Goal: Communication & Community: Answer question/provide support

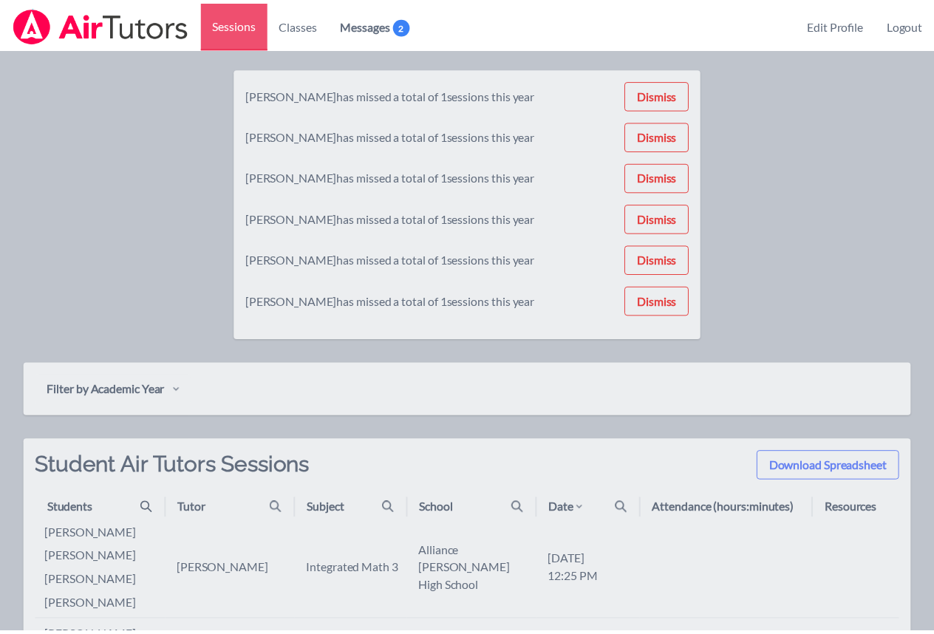
scroll to position [106, 0]
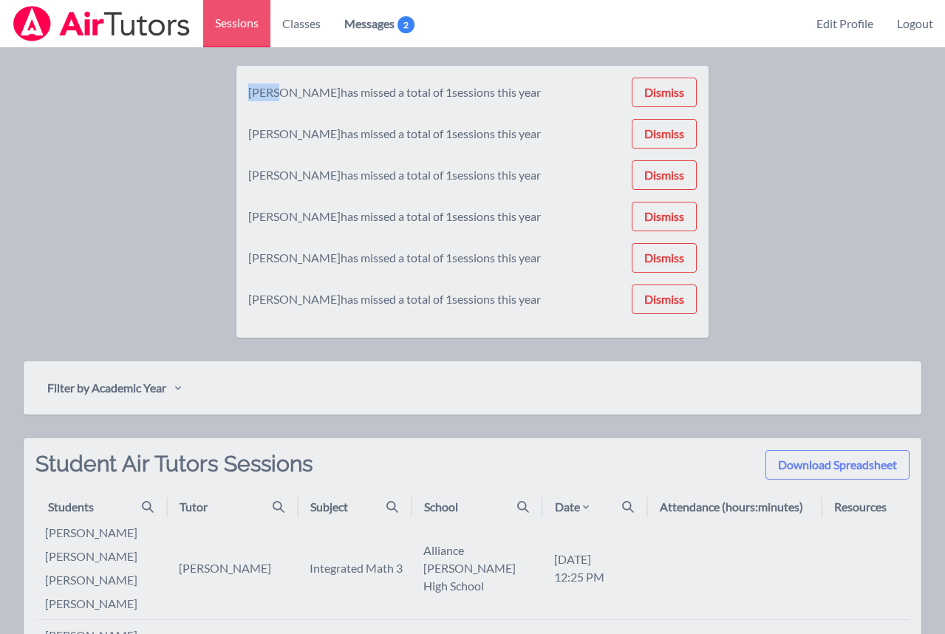
drag, startPoint x: 278, startPoint y: 93, endPoint x: 247, endPoint y: 93, distance: 31.0
click at [247, 93] on div "[PERSON_NAME] has missed a total of 1 sessions this year Dismiss [PERSON_NAME] …" at bounding box center [472, 202] width 473 height 272
copy div "[PERSON_NAME]"
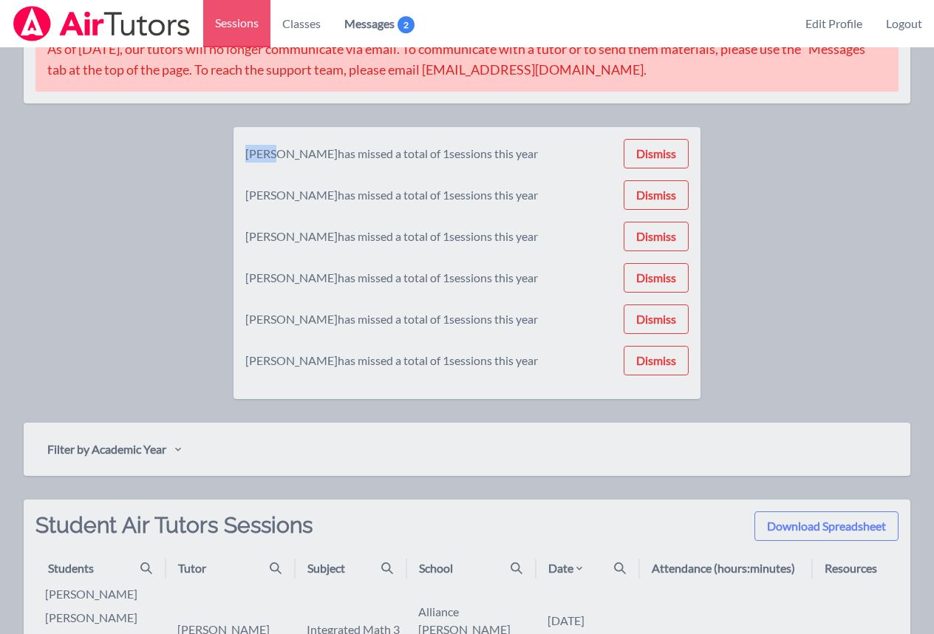
scroll to position [0, 0]
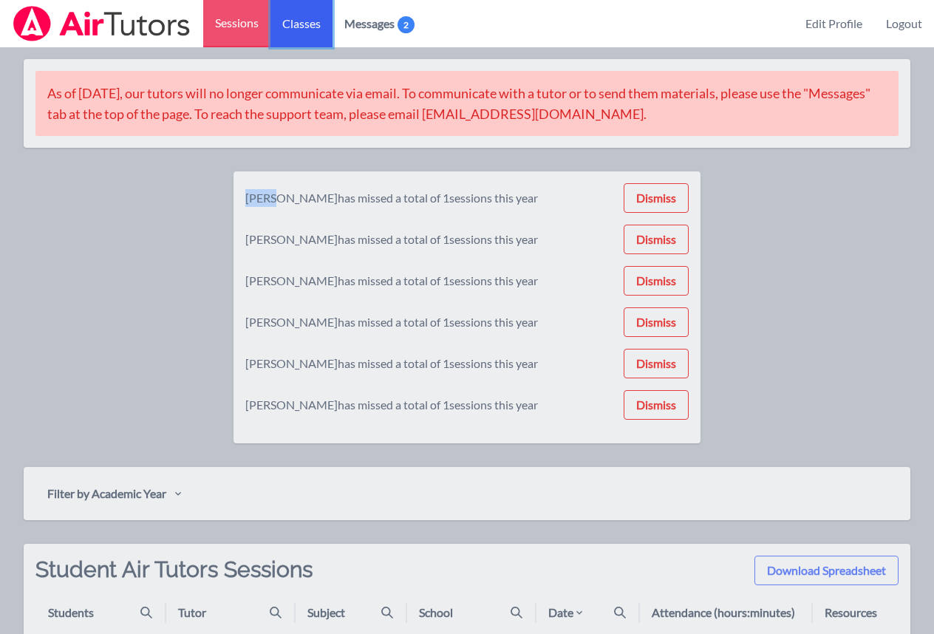
click at [308, 29] on link "Classes" at bounding box center [301, 23] width 62 height 47
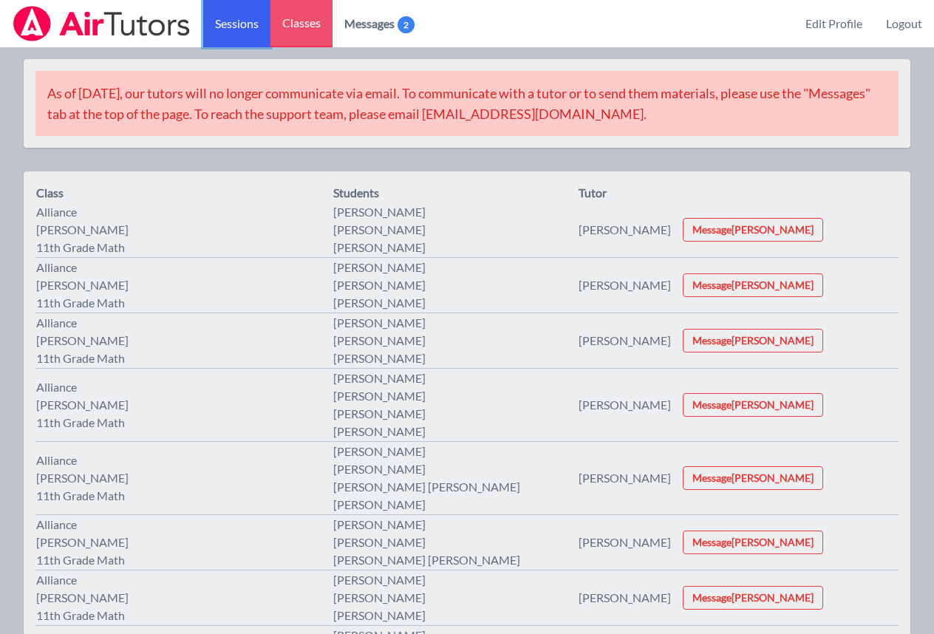
click at [220, 30] on link "Sessions" at bounding box center [236, 23] width 67 height 47
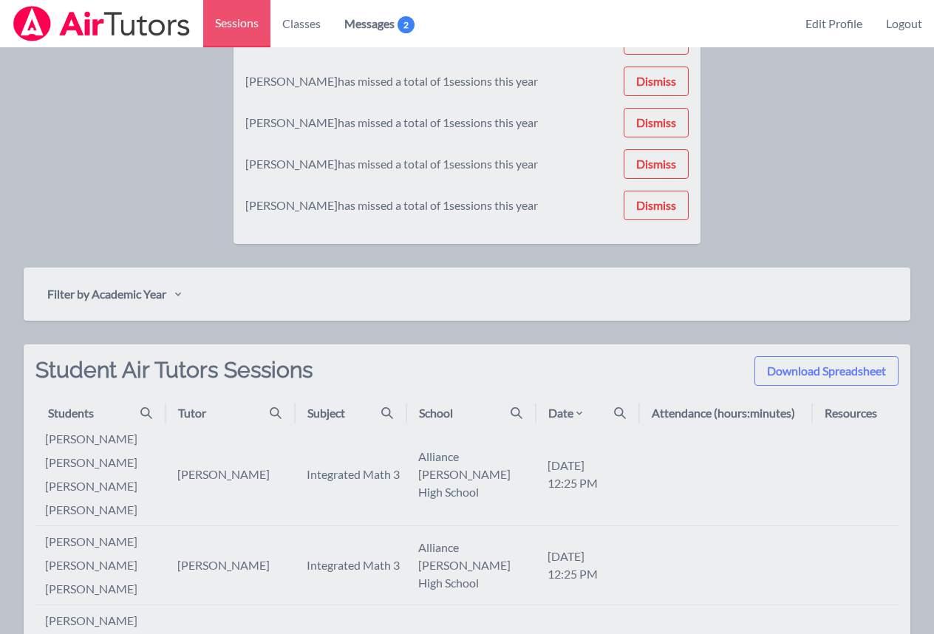
scroll to position [276, 0]
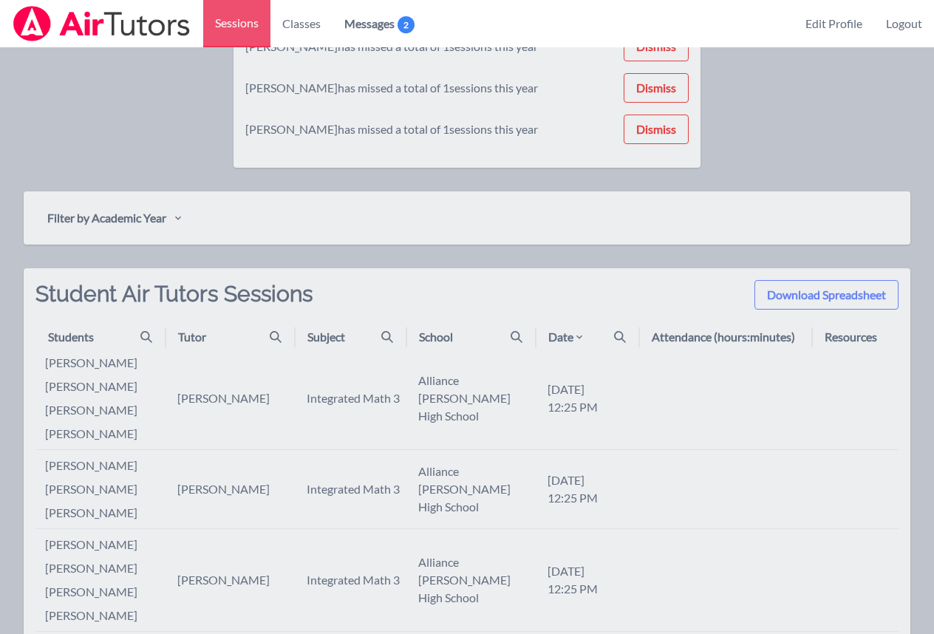
click at [138, 342] on div "Students" at bounding box center [106, 337] width 116 height 18
click at [140, 338] on icon at bounding box center [146, 337] width 12 height 12
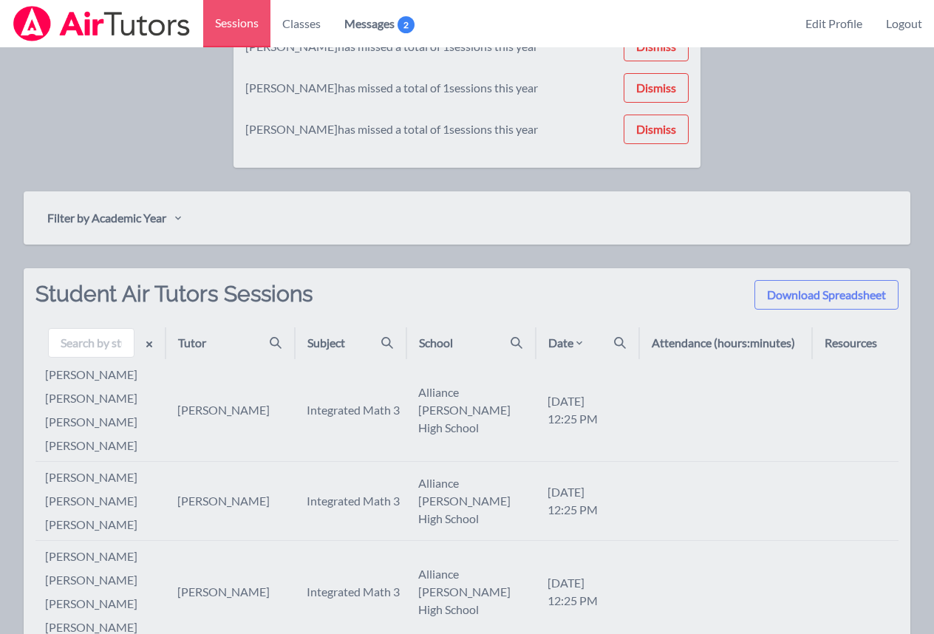
click at [243, 344] on div "Tutor" at bounding box center [235, 343] width 115 height 18
click at [262, 344] on div "Tutor" at bounding box center [235, 343] width 115 height 18
click at [276, 343] on icon at bounding box center [276, 343] width 12 height 12
click at [173, 314] on h2 "Student Air Tutors Sessions" at bounding box center [173, 303] width 277 height 47
click at [627, 345] on div "Date" at bounding box center [592, 343] width 89 height 18
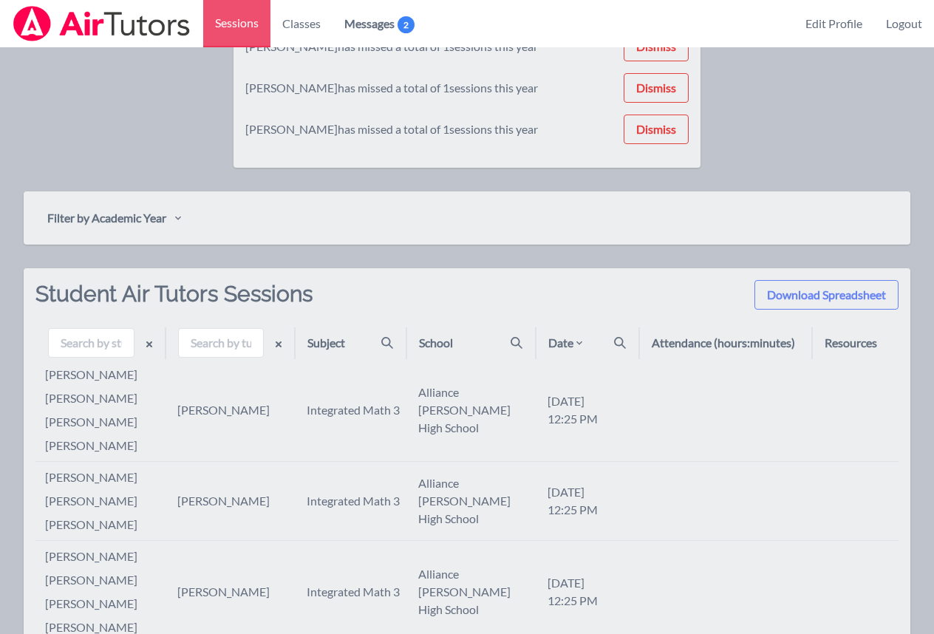
click at [582, 339] on icon at bounding box center [579, 343] width 12 height 12
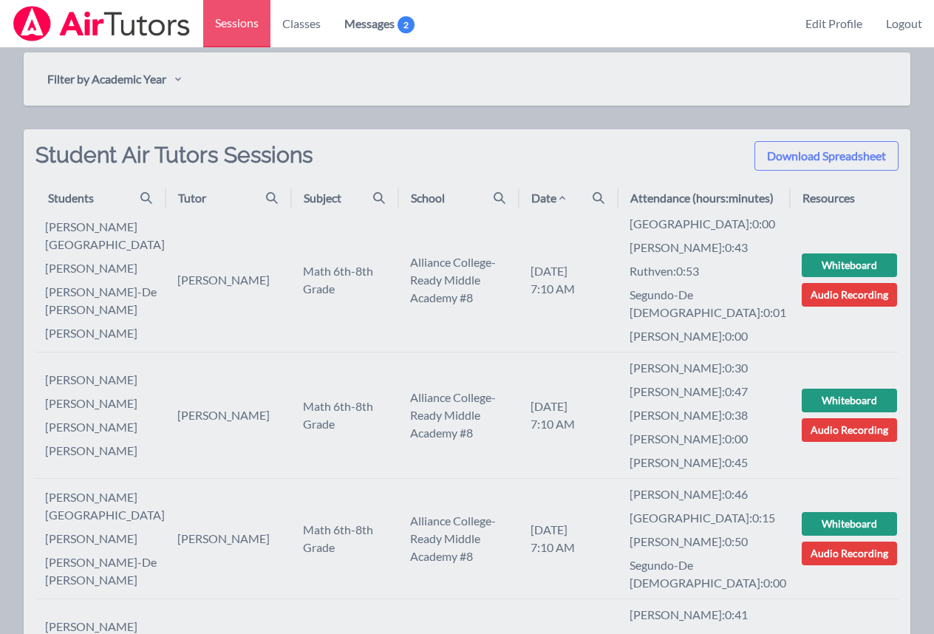
scroll to position [355, 0]
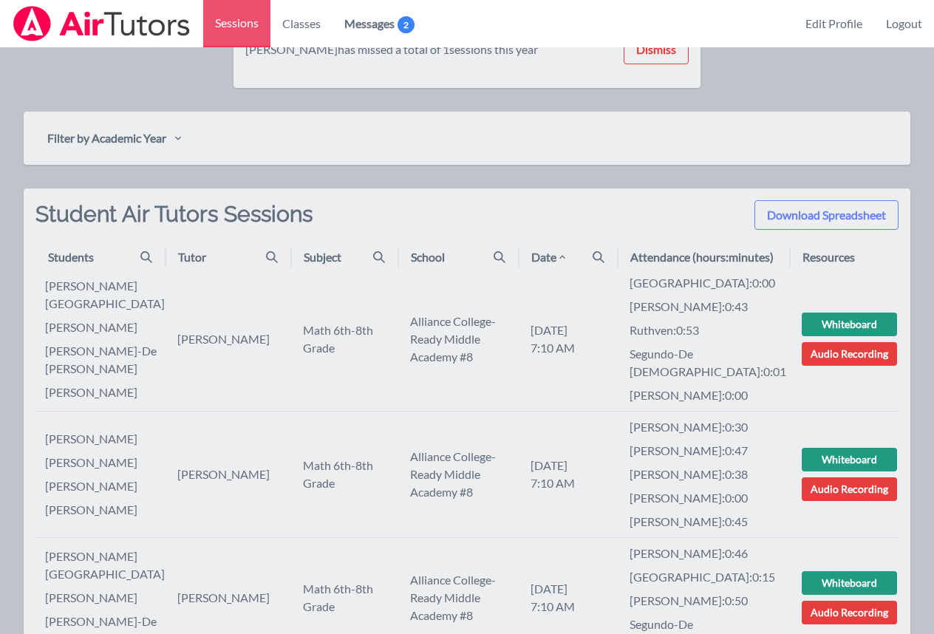
click at [565, 256] on icon at bounding box center [562, 257] width 6 height 4
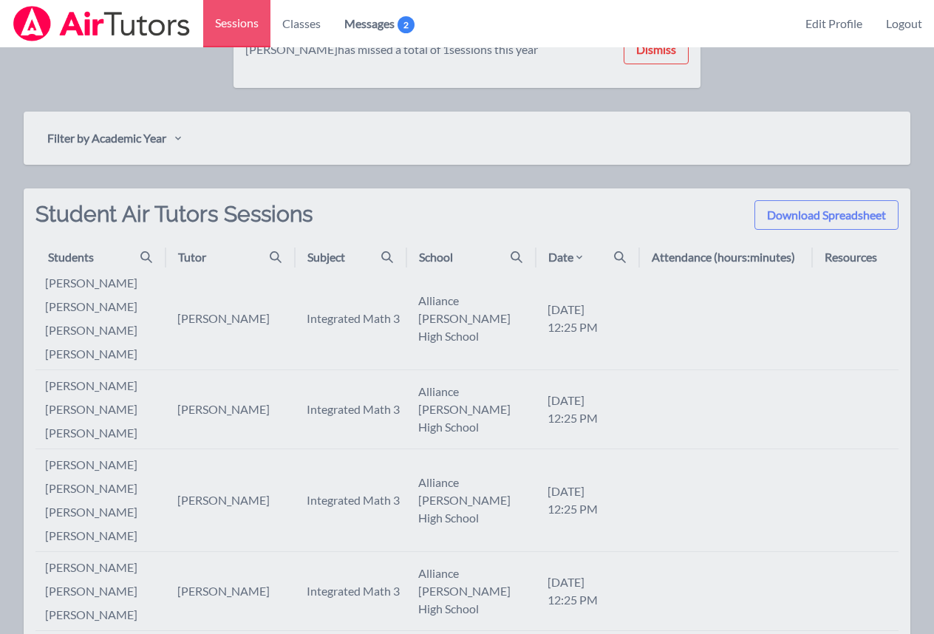
click at [567, 256] on div "Date" at bounding box center [566, 257] width 37 height 18
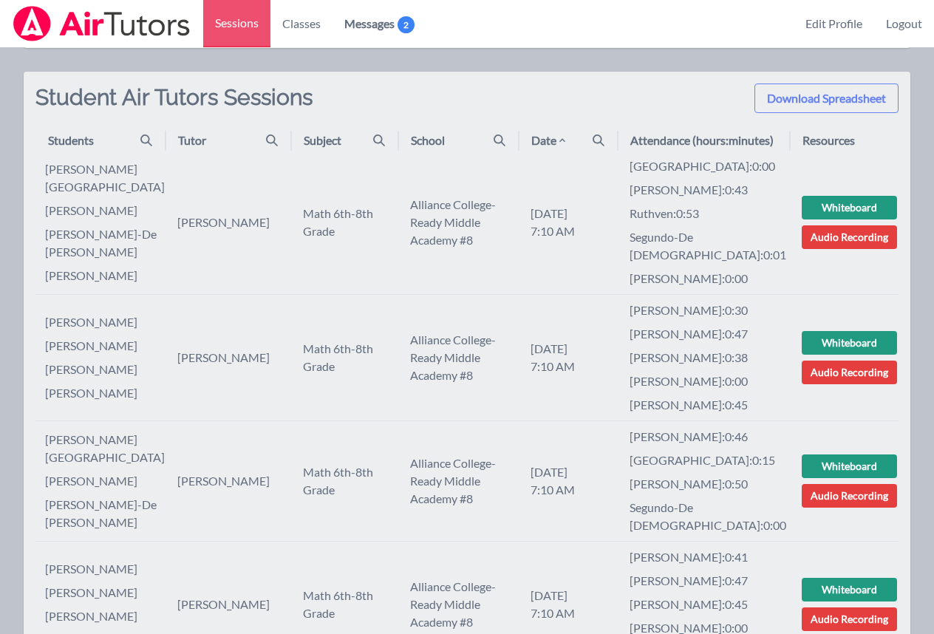
scroll to position [446, 0]
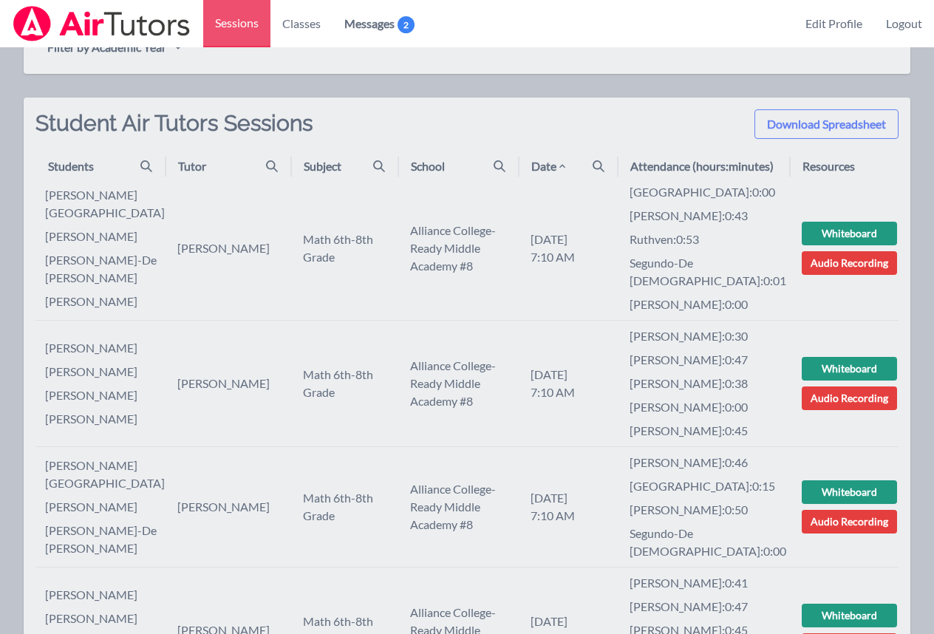
click at [566, 168] on icon at bounding box center [562, 166] width 12 height 12
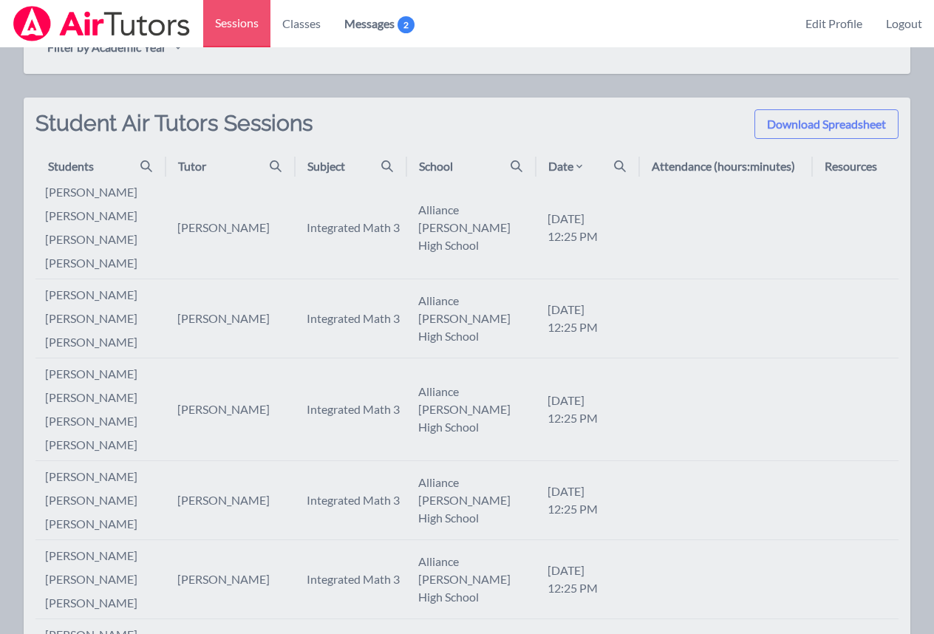
click at [566, 168] on div "Date" at bounding box center [566, 166] width 37 height 18
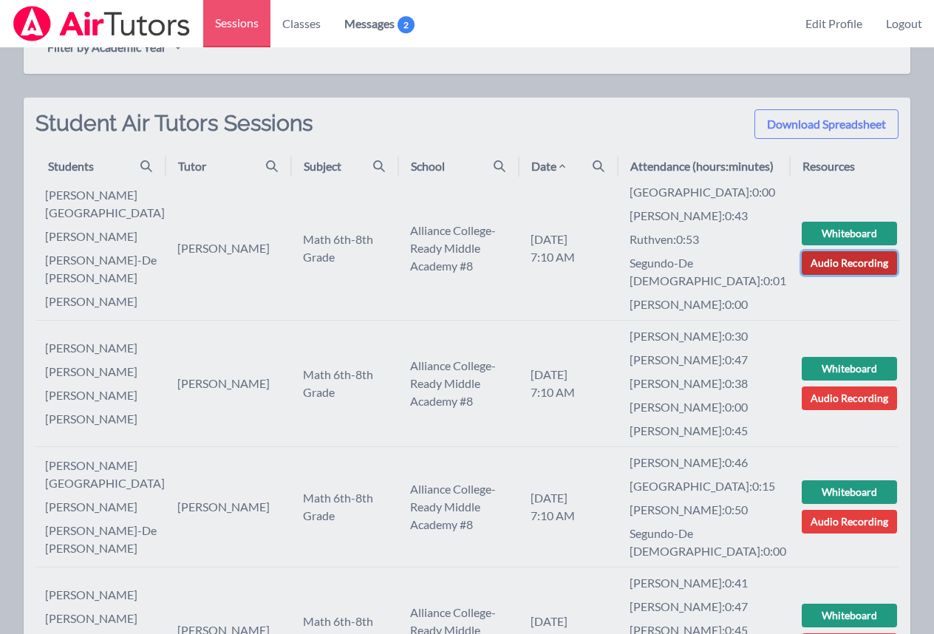
click at [848, 252] on link "Audio Recording" at bounding box center [849, 263] width 95 height 24
click at [850, 386] on link "Audio Recording" at bounding box center [849, 398] width 95 height 24
click at [849, 386] on link "Audio Recording" at bounding box center [849, 398] width 95 height 24
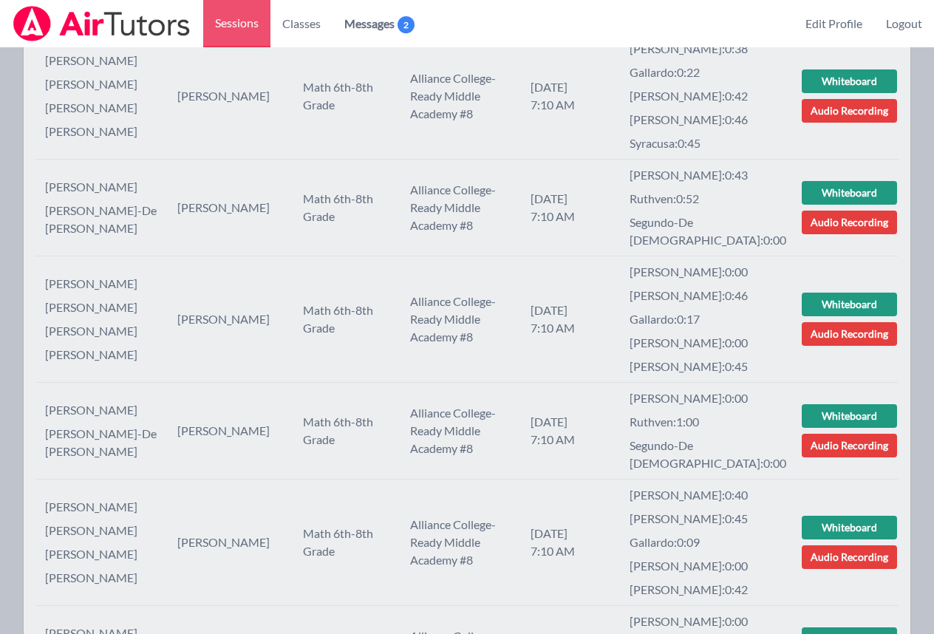
scroll to position [1887, 0]
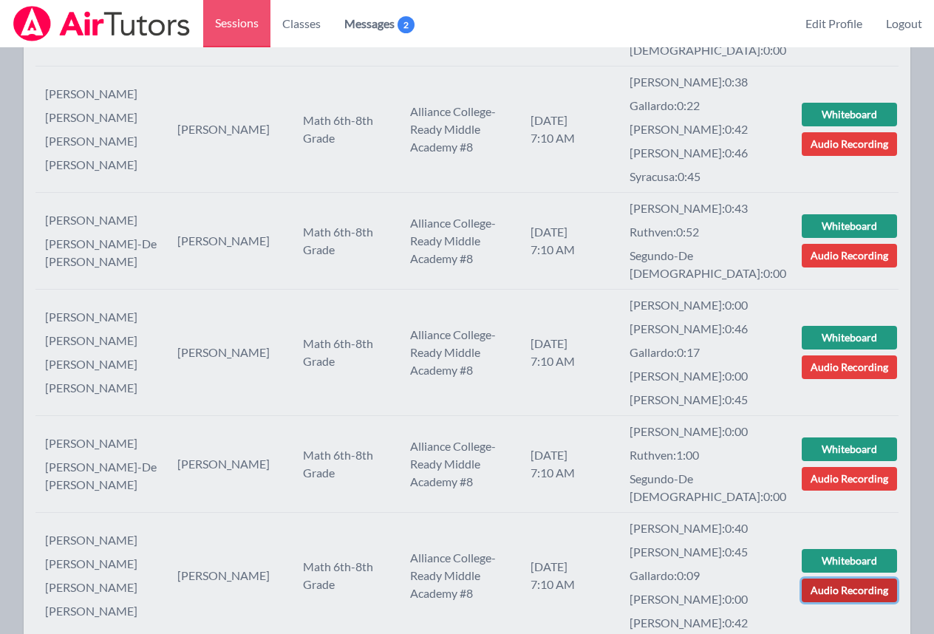
click at [843, 579] on link "Audio Recording" at bounding box center [849, 591] width 95 height 24
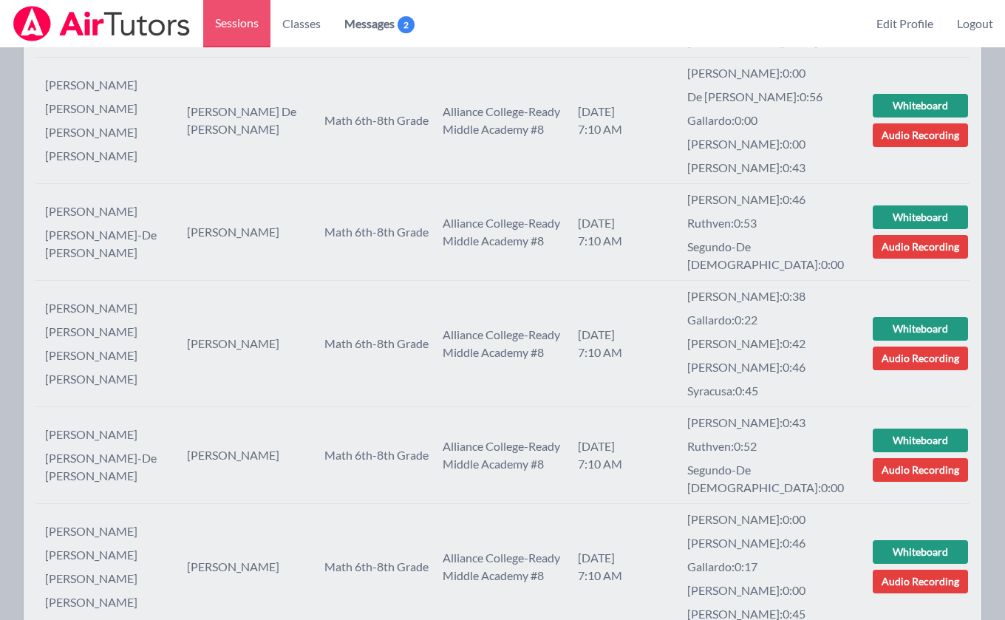
scroll to position [1615, 0]
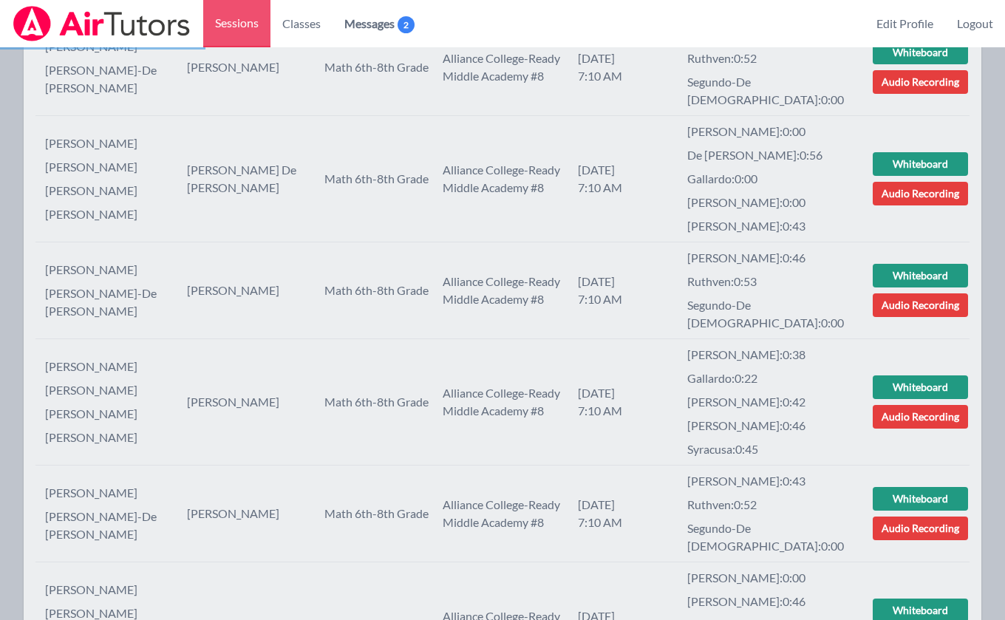
click at [142, 20] on img at bounding box center [102, 23] width 180 height 35
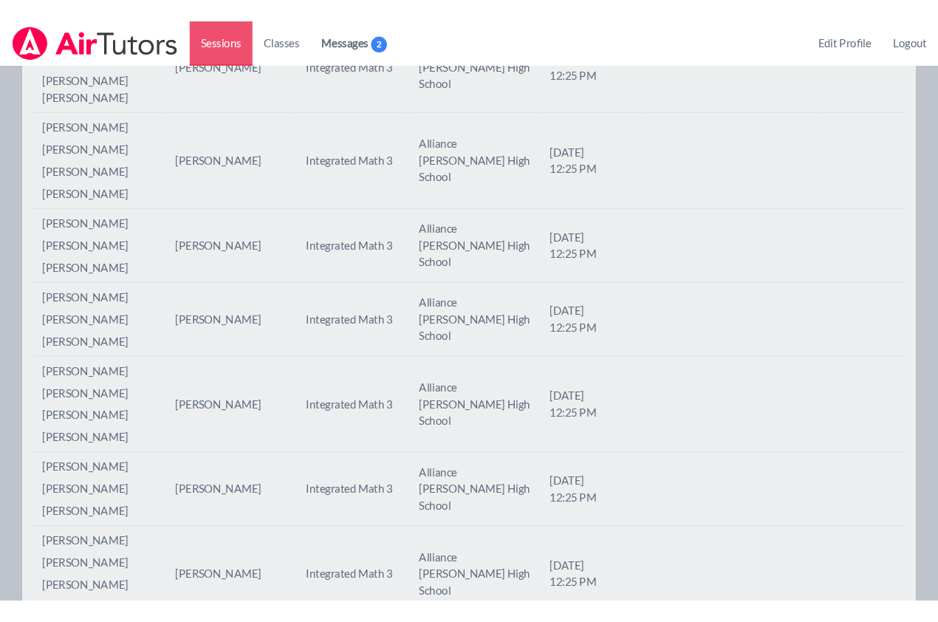
scroll to position [1384, 0]
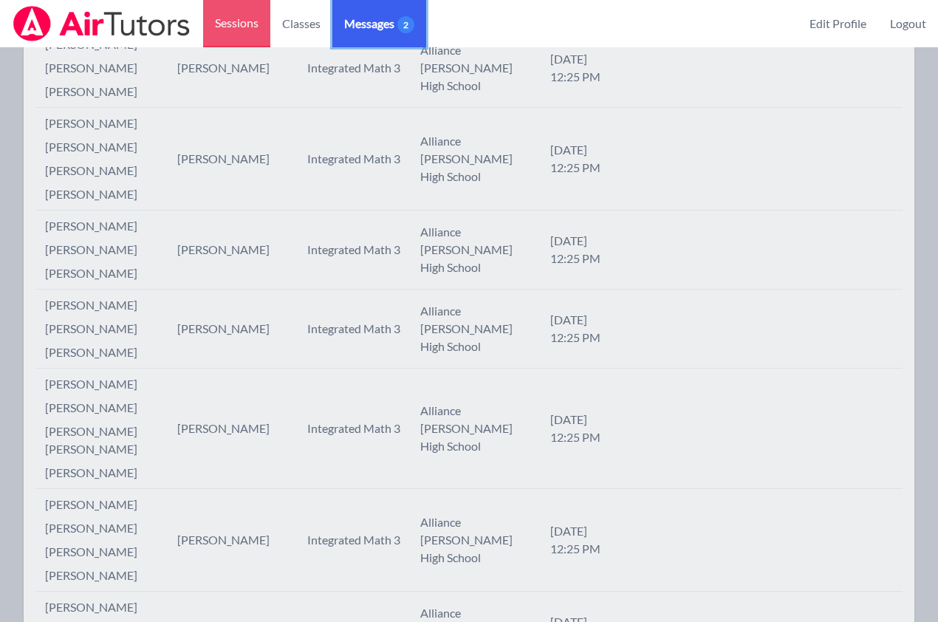
click at [357, 24] on span "Messages 2" at bounding box center [379, 24] width 70 height 18
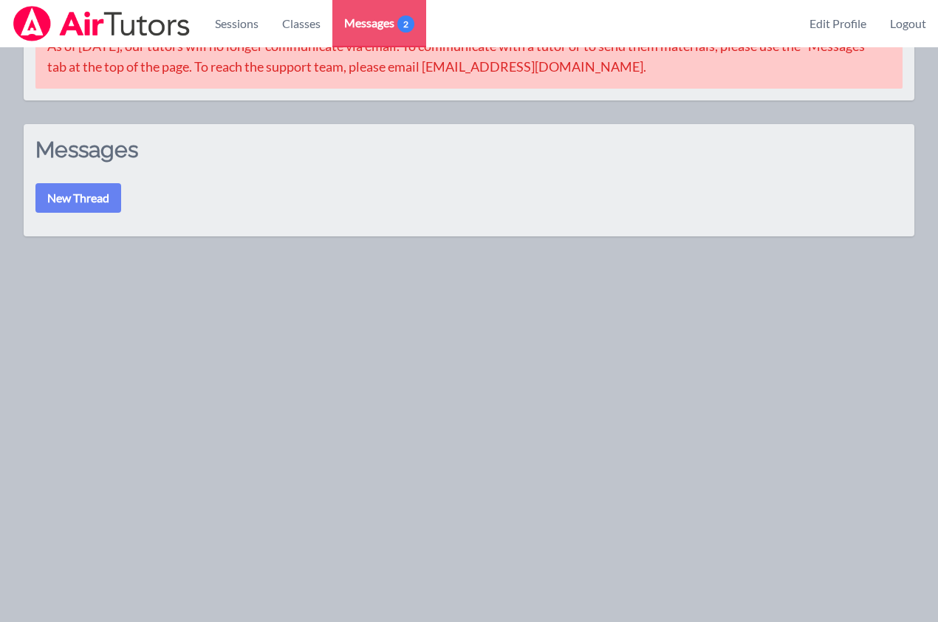
scroll to position [47, 0]
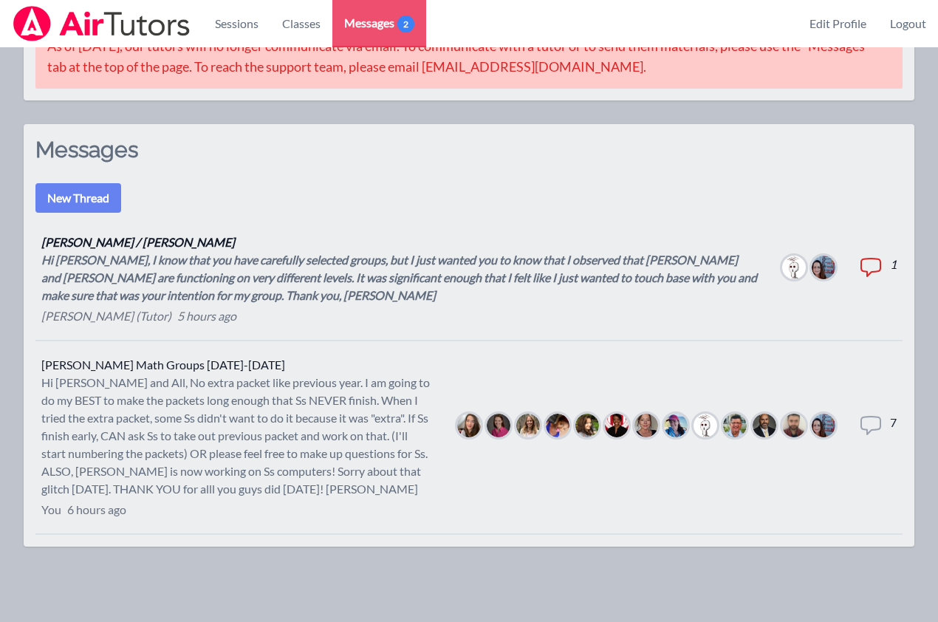
click at [379, 266] on div "Hi [PERSON_NAME], I know that you have carefully selected groups, but I just wa…" at bounding box center [400, 277] width 718 height 53
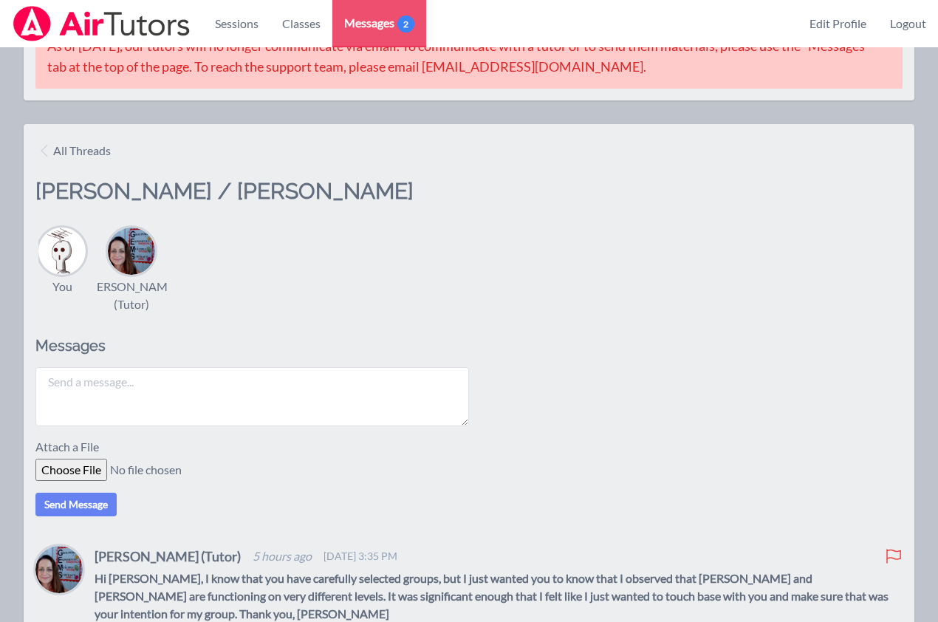
scroll to position [155, 0]
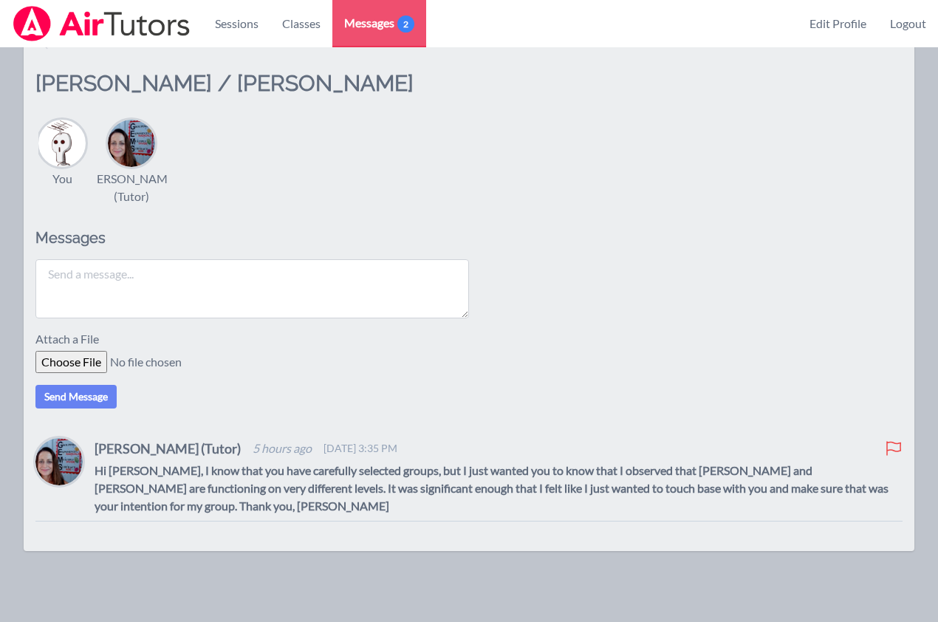
click at [176, 274] on textarea at bounding box center [252, 288] width 434 height 59
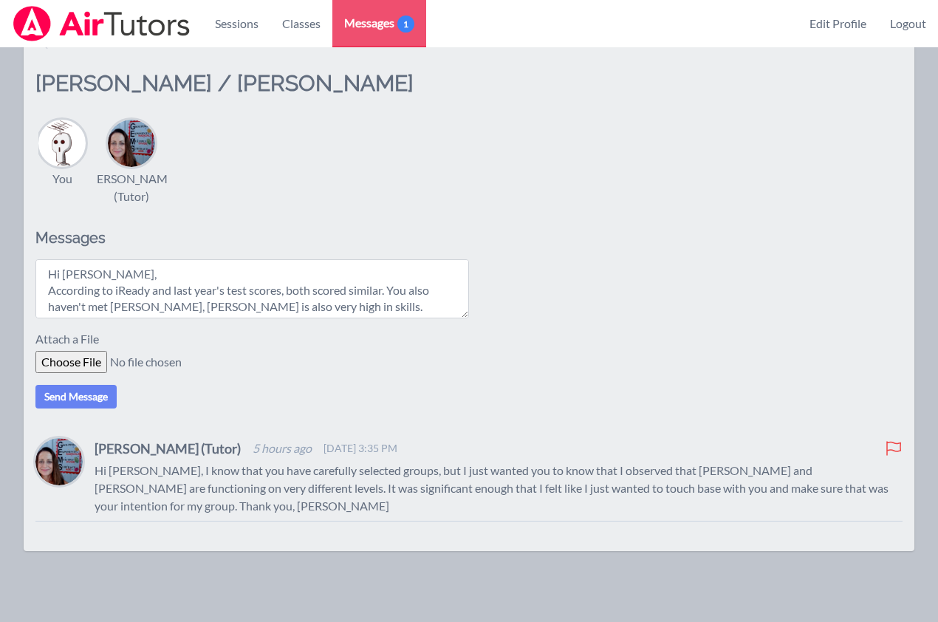
click at [433, 292] on textarea "Hi [PERSON_NAME], According to iReady and last year's test scores, both scored …" at bounding box center [252, 288] width 434 height 59
click at [379, 311] on textarea "Hi [PERSON_NAME], According to iReady and last year's test scores, both scored …" at bounding box center [252, 288] width 434 height 59
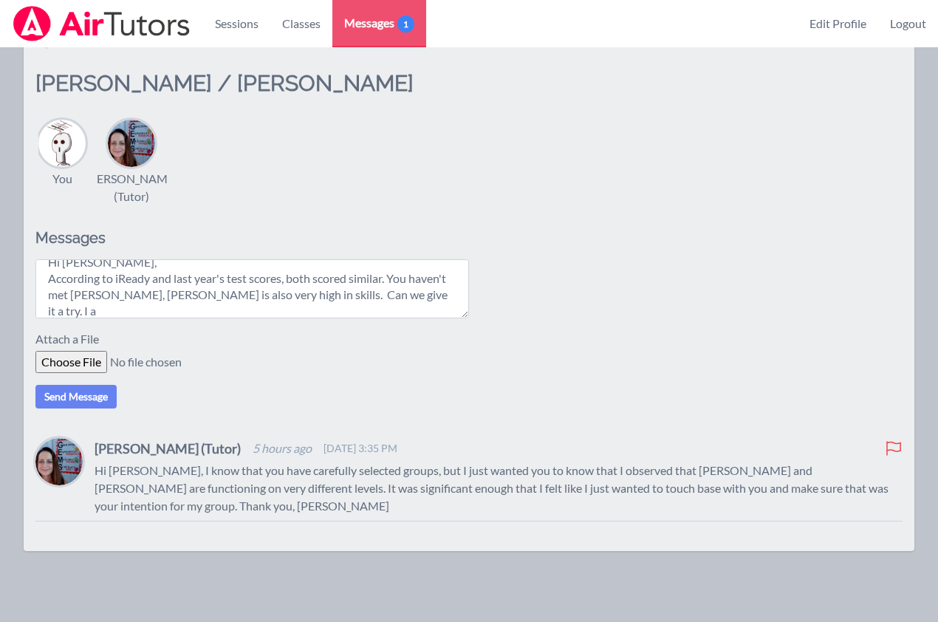
scroll to position [3, 0]
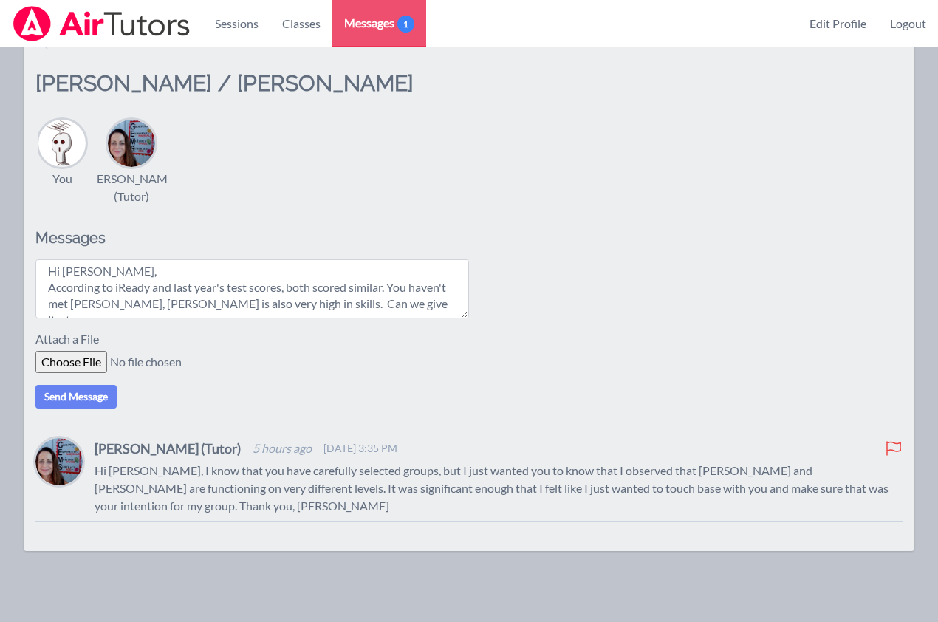
click at [394, 287] on textarea "Hi [PERSON_NAME], According to iReady and last year's test scores, both scored …" at bounding box center [252, 288] width 434 height 59
click at [51, 293] on textarea "Hi [PERSON_NAME], According to iReady and last year's test scores, both scored …" at bounding box center [252, 288] width 434 height 59
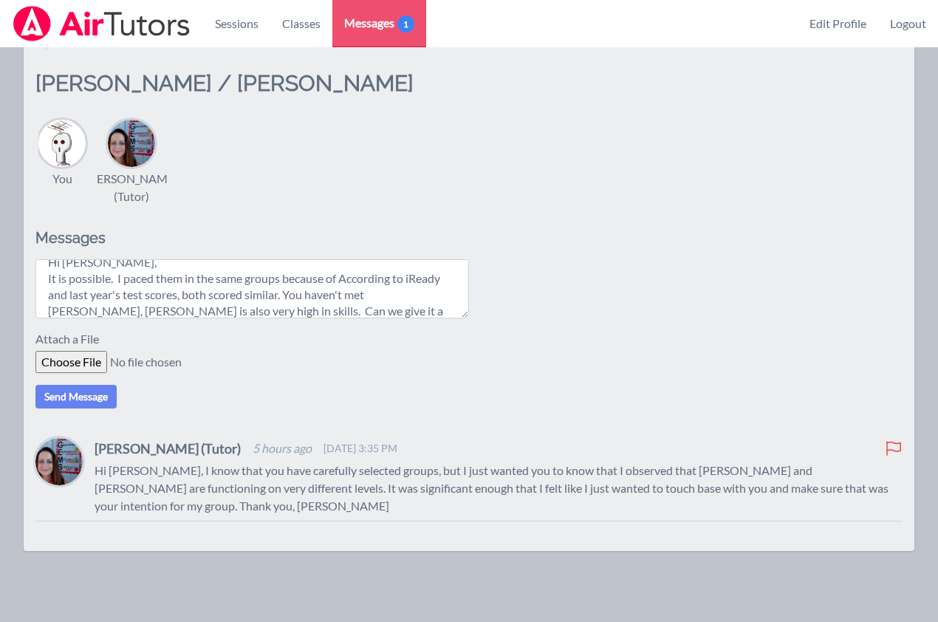
drag, startPoint x: 413, startPoint y: 277, endPoint x: 344, endPoint y: 278, distance: 69.5
click at [344, 278] on textarea "Hi [PERSON_NAME], It is possible. I paced them in the same groups because of Ac…" at bounding box center [252, 288] width 434 height 59
click at [313, 306] on textarea "Hi [PERSON_NAME], It is possible. I paced them in the same groups because of iR…" at bounding box center [252, 288] width 434 height 59
click at [238, 295] on textarea "Hi [PERSON_NAME], It is possible. I paced them in the same groups because of iR…" at bounding box center [252, 288] width 434 height 59
click at [276, 301] on textarea "Hi [PERSON_NAME], It is possible. I paced them in the same groups because of iR…" at bounding box center [252, 288] width 434 height 59
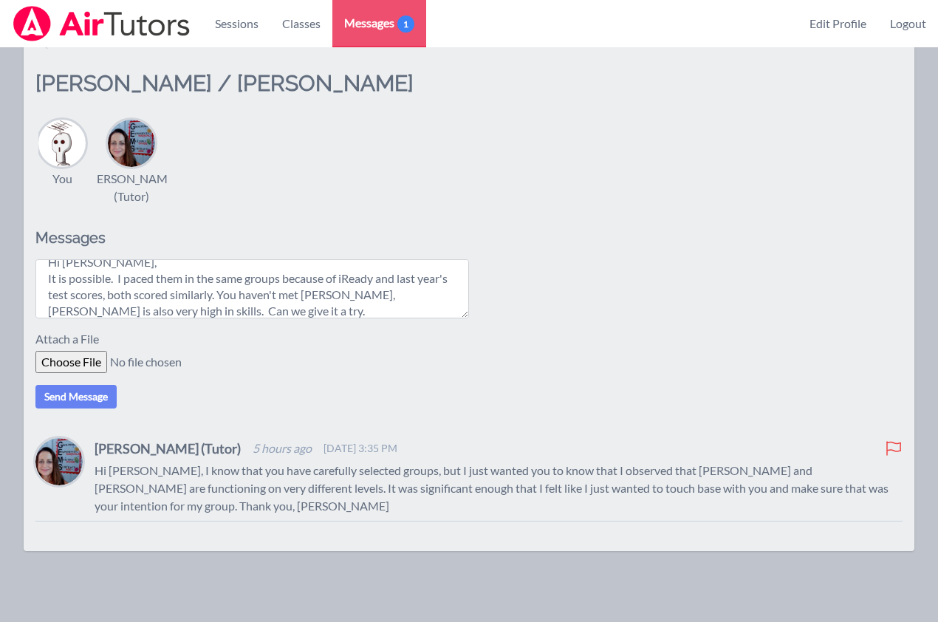
click at [275, 313] on textarea "Hi [PERSON_NAME], It is possible. I paced them in the same groups because of iR…" at bounding box center [252, 288] width 434 height 59
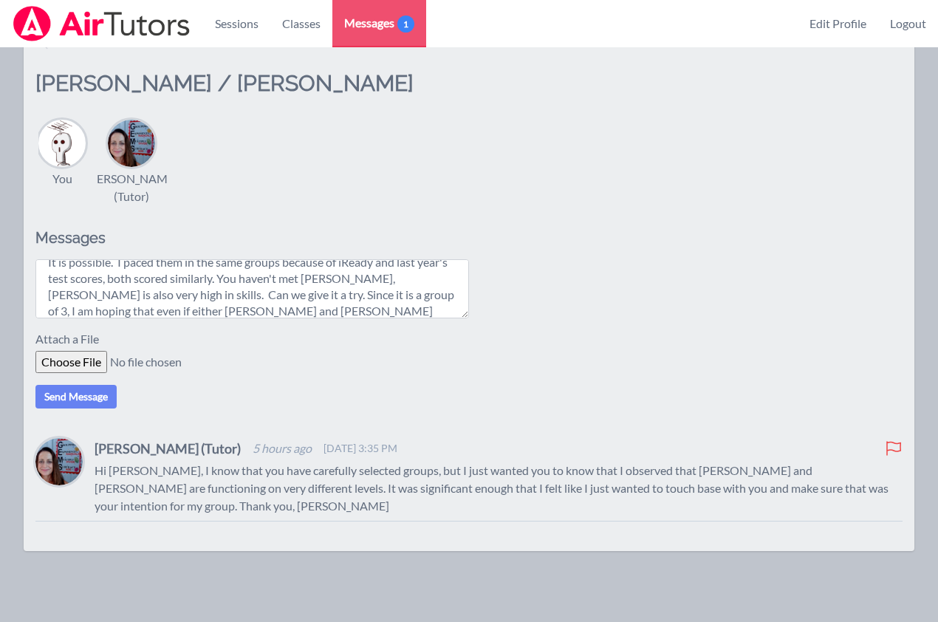
scroll to position [44, 0]
click at [372, 313] on textarea "Hi [PERSON_NAME], It is possible. I paced them in the same groups because of iR…" at bounding box center [252, 288] width 434 height 59
click at [427, 310] on textarea "Hi [PERSON_NAME], It is possible. I paced them in the same groups because of iR…" at bounding box center [252, 288] width 434 height 59
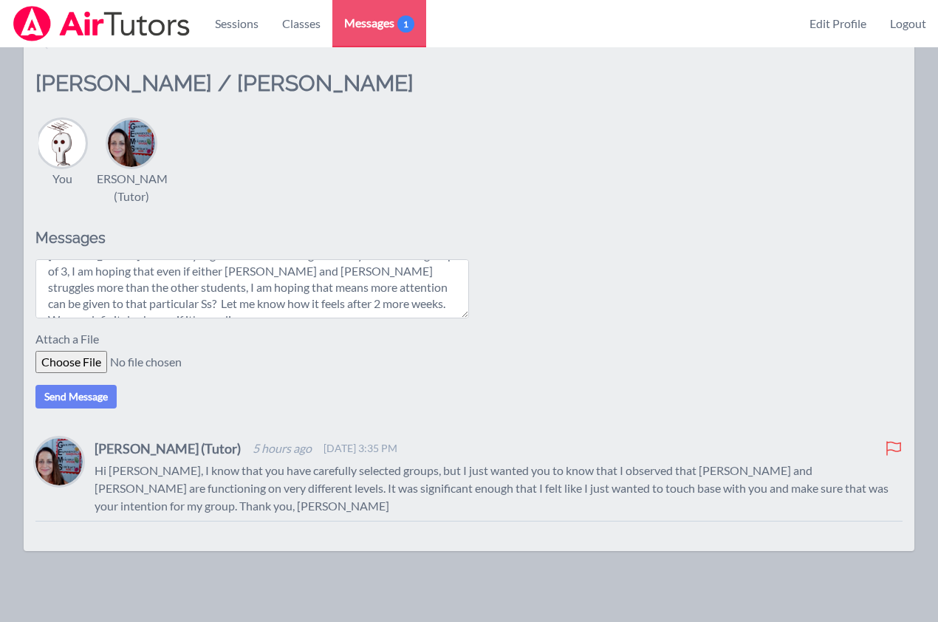
scroll to position [77, 0]
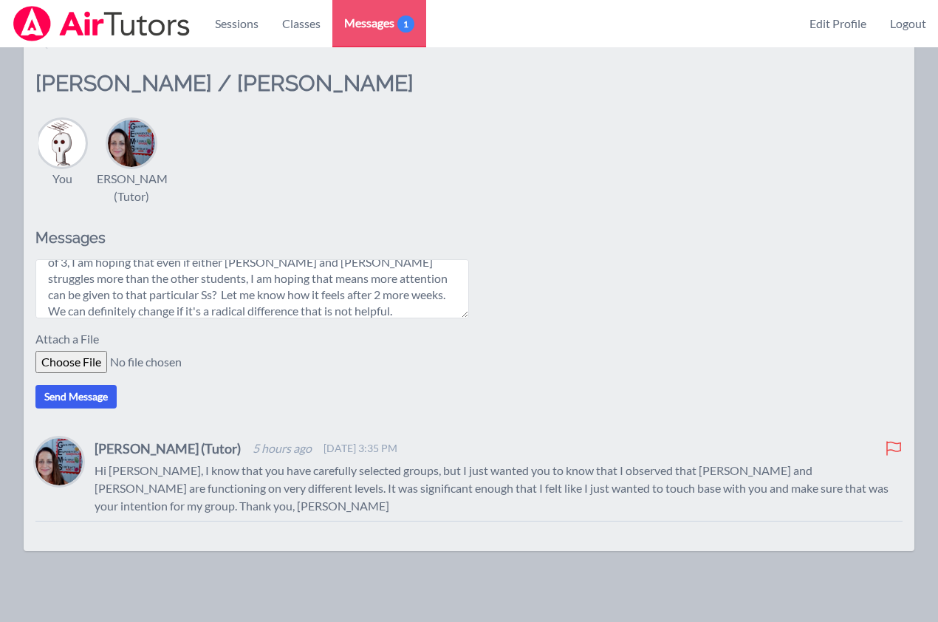
type textarea "Hi [PERSON_NAME], It is possible. I paced them in the same groups because of iR…"
click at [78, 392] on button "Send Message" at bounding box center [75, 397] width 81 height 24
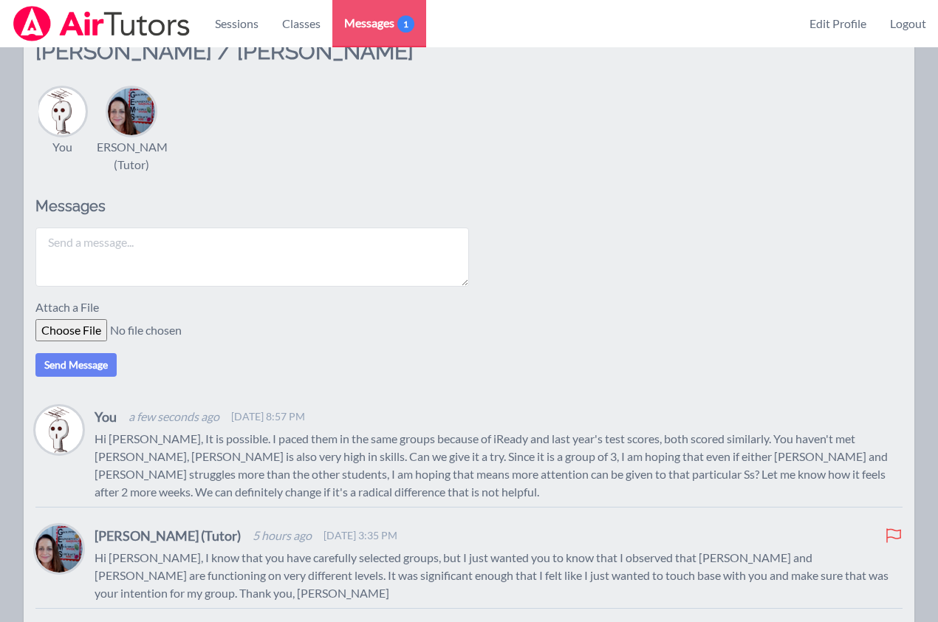
scroll to position [193, 0]
